Goal: Navigation & Orientation: Find specific page/section

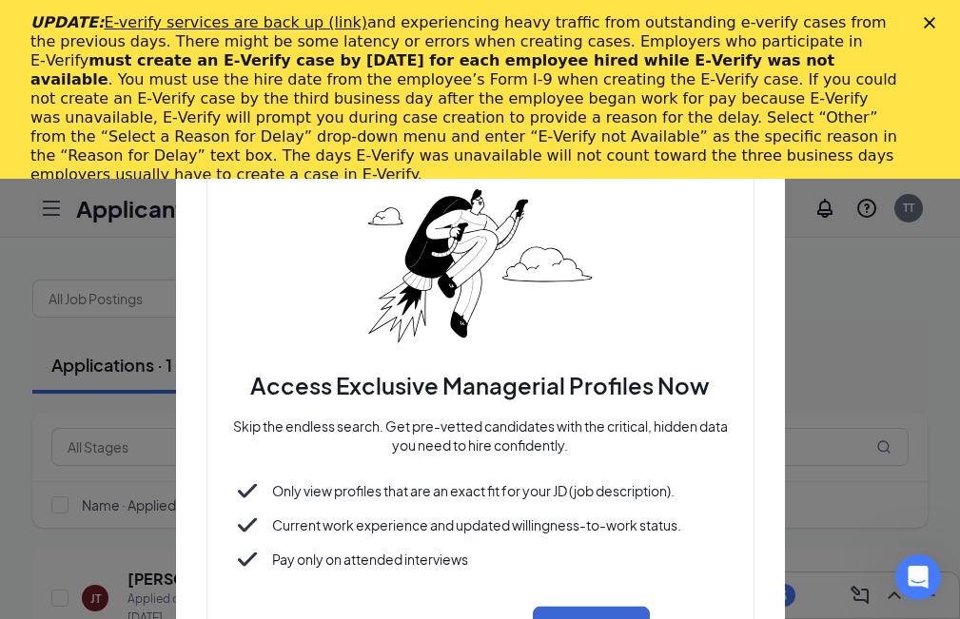
click at [929, 23] on div "UPDATE: E-verify services are back up (link) and experiencing heavy traffic fro…" at bounding box center [479, 99] width 899 height 183
click at [935, 24] on polygon "Close" at bounding box center [928, 22] width 11 height 11
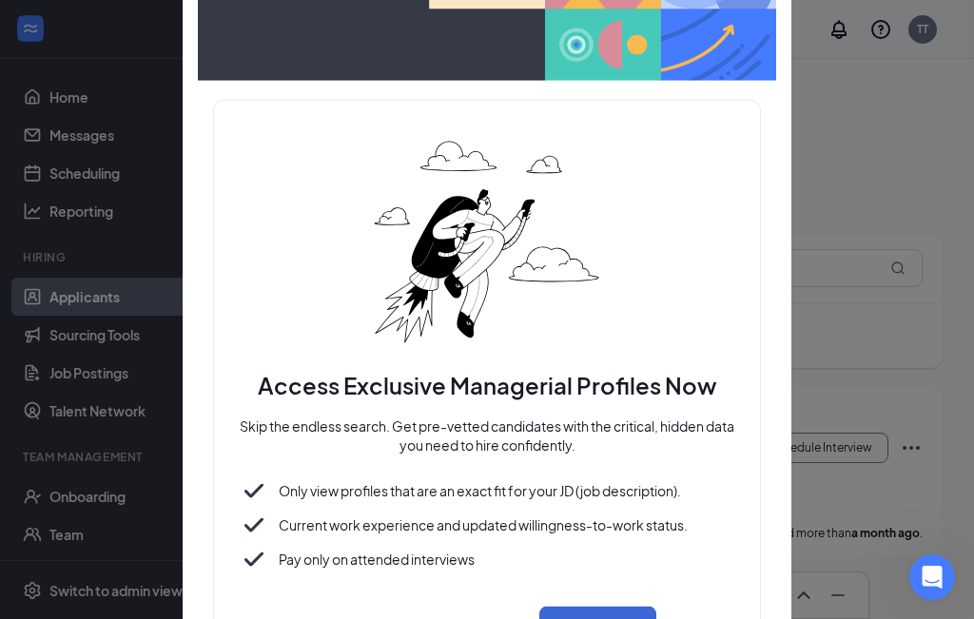
drag, startPoint x: 965, startPoint y: 160, endPoint x: 966, endPoint y: 301, distance: 140.8
click at [966, 301] on div at bounding box center [487, 309] width 974 height 619
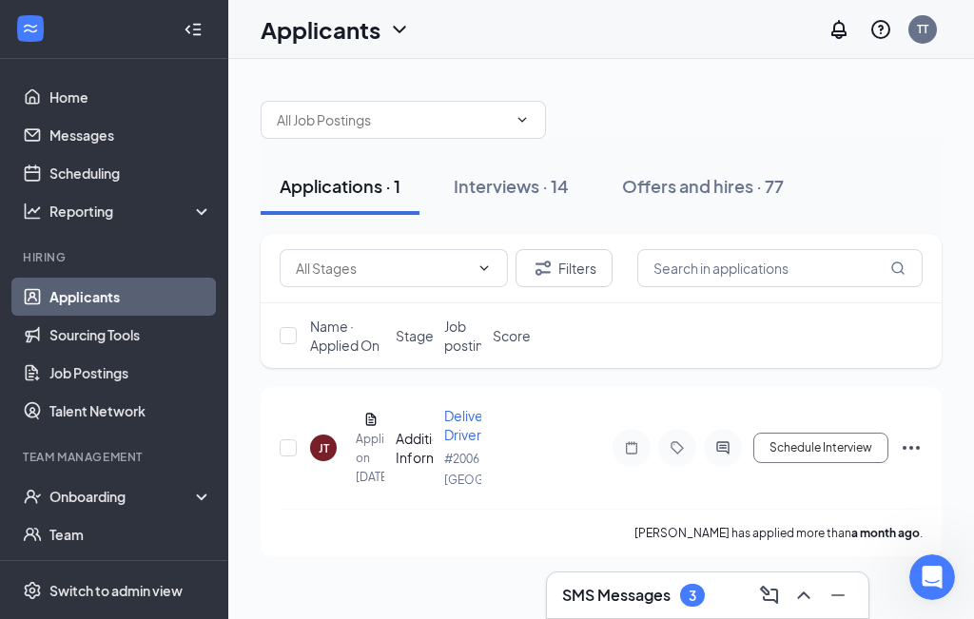
click at [945, 206] on div "Applications · 1 Interviews · 14 Offers and hires · 77 Filters Name · Applied O…" at bounding box center [601, 319] width 746 height 520
click at [715, 594] on div "SMS Messages 3" at bounding box center [707, 595] width 291 height 30
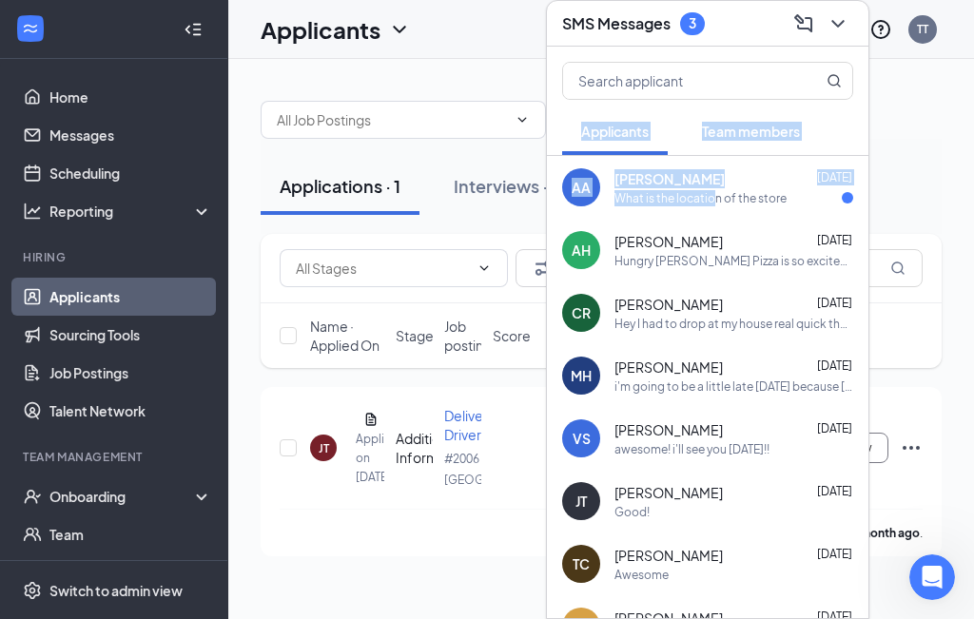
drag, startPoint x: 718, startPoint y: 208, endPoint x: 704, endPoint y: 15, distance: 193.6
click at [704, 15] on div "SMS Messages 3 Applicants Team members AA [PERSON_NAME] [DATE] What is the loca…" at bounding box center [707, 309] width 323 height 619
click at [805, 16] on icon "ComposeMessage" at bounding box center [803, 23] width 23 height 23
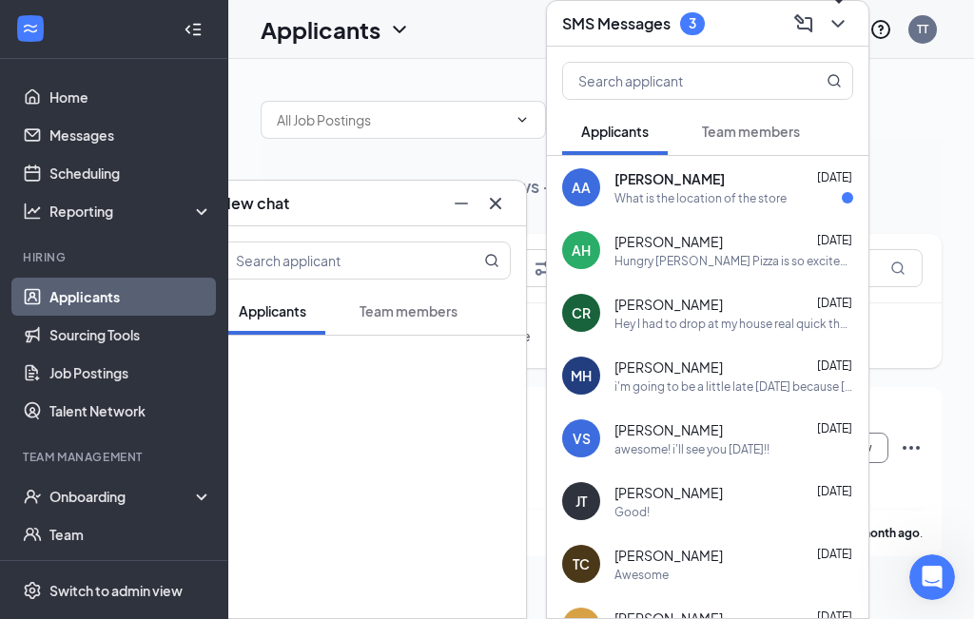
click at [843, 26] on icon "ChevronDown" at bounding box center [837, 23] width 23 height 23
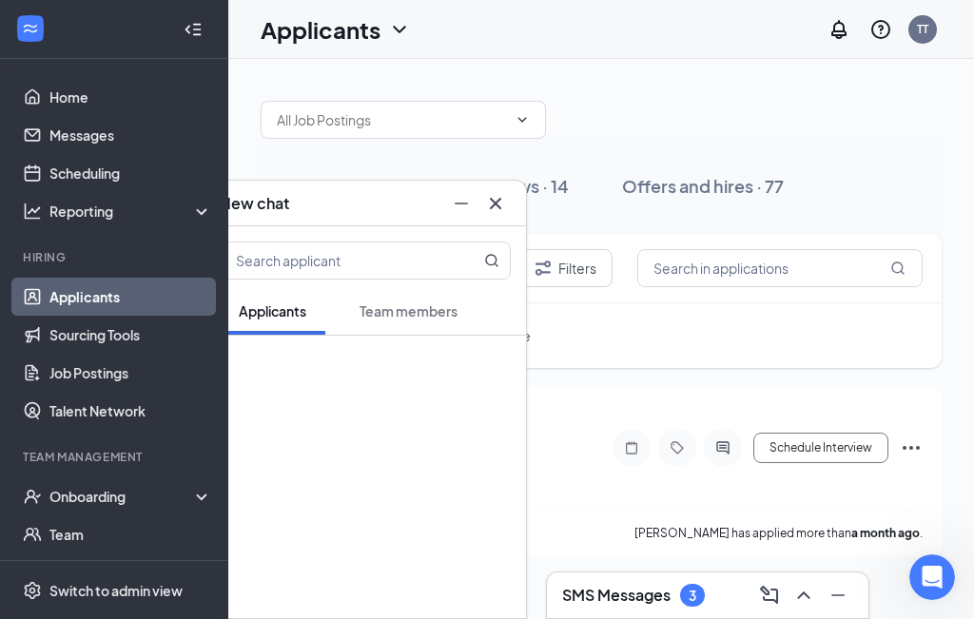
click at [498, 193] on icon "Cross" at bounding box center [495, 203] width 23 height 23
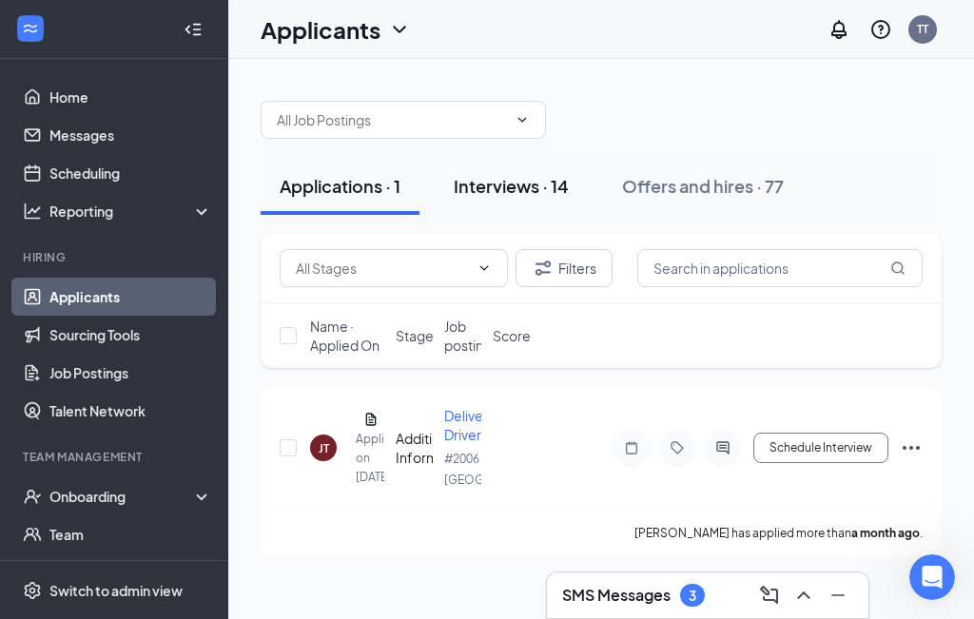
click at [475, 191] on div "Interviews · 14" at bounding box center [511, 186] width 115 height 24
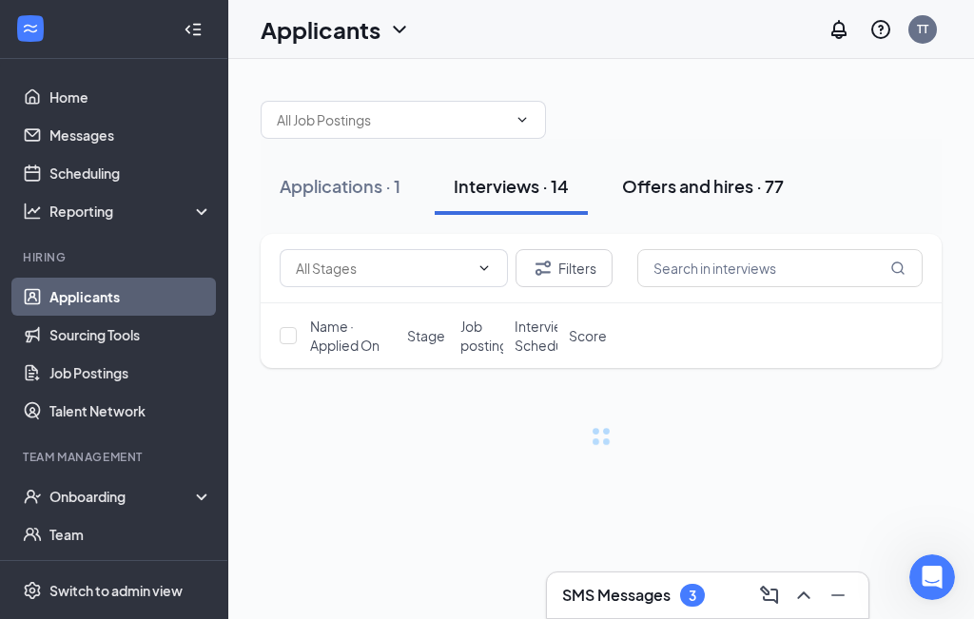
click at [673, 187] on div "Offers and hires · 77" at bounding box center [703, 186] width 162 height 24
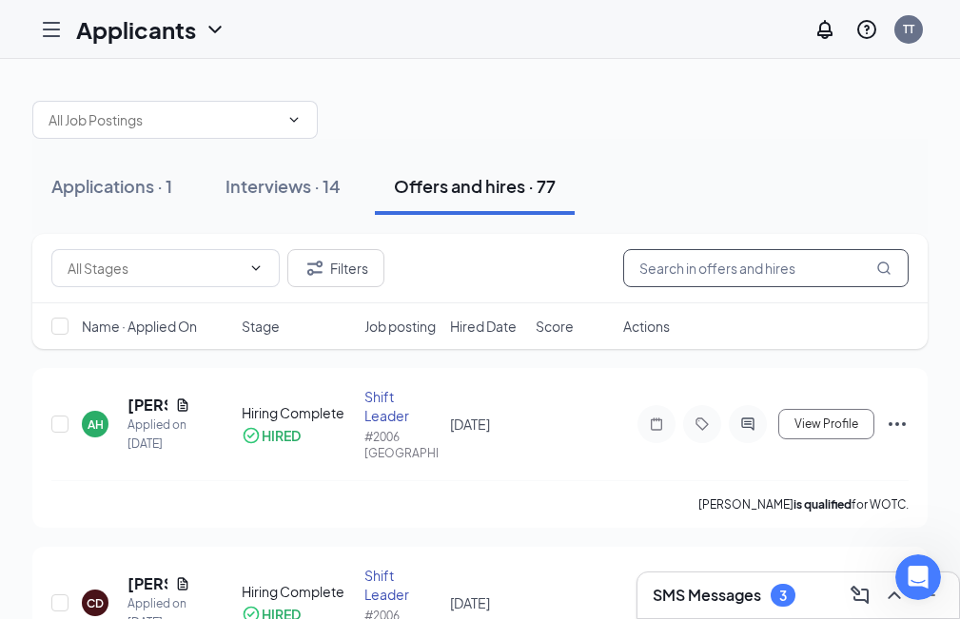
click at [694, 274] on input "text" at bounding box center [765, 268] width 285 height 38
